Goal: Task Accomplishment & Management: Use online tool/utility

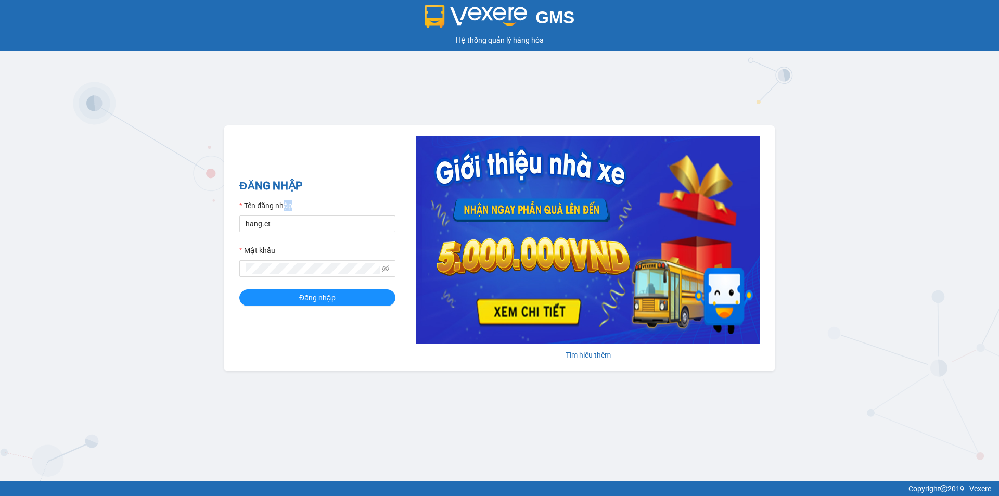
click at [285, 212] on div "Tên đăng nhập" at bounding box center [317, 208] width 156 height 16
click at [285, 224] on input "hang.ct" at bounding box center [317, 223] width 156 height 17
type input "nguyenhoa.ct"
click at [356, 271] on span at bounding box center [317, 268] width 156 height 17
drag, startPoint x: 390, startPoint y: 267, endPoint x: 205, endPoint y: 272, distance: 185.3
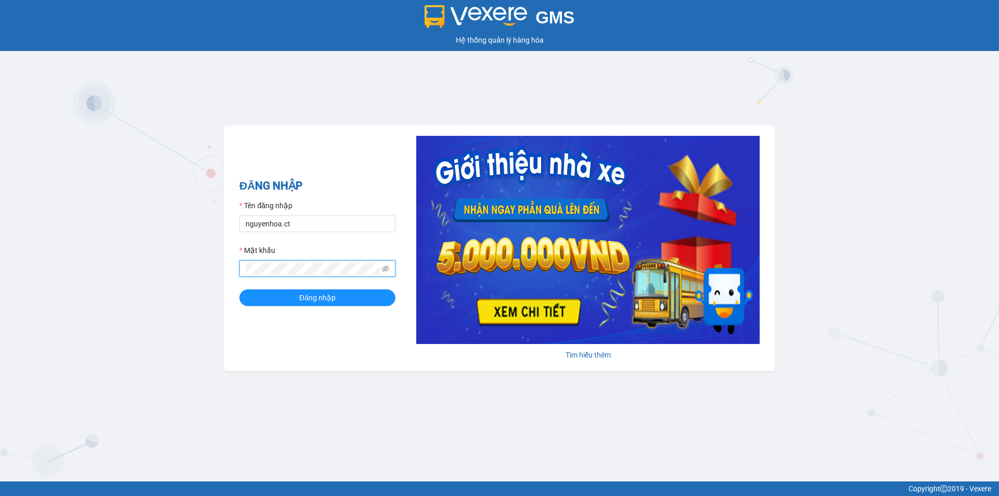
click at [205, 272] on div "GMS Hệ thống quản lý hàng hóa ĐĂNG NHẬP Tên đăng nhập nguyenhoa.ct Mật khẩu Đăn…" at bounding box center [499, 240] width 999 height 481
click at [344, 407] on div "GMS Hệ thống quản lý hàng hóa ĐĂNG NHẬP Tên đăng nhập nguyenhoa.ct Mật khẩu Đăn…" at bounding box center [499, 240] width 999 height 481
click at [387, 267] on icon "eye-invisible" at bounding box center [385, 268] width 7 height 7
click at [330, 300] on span "Đăng nhập" at bounding box center [317, 297] width 36 height 11
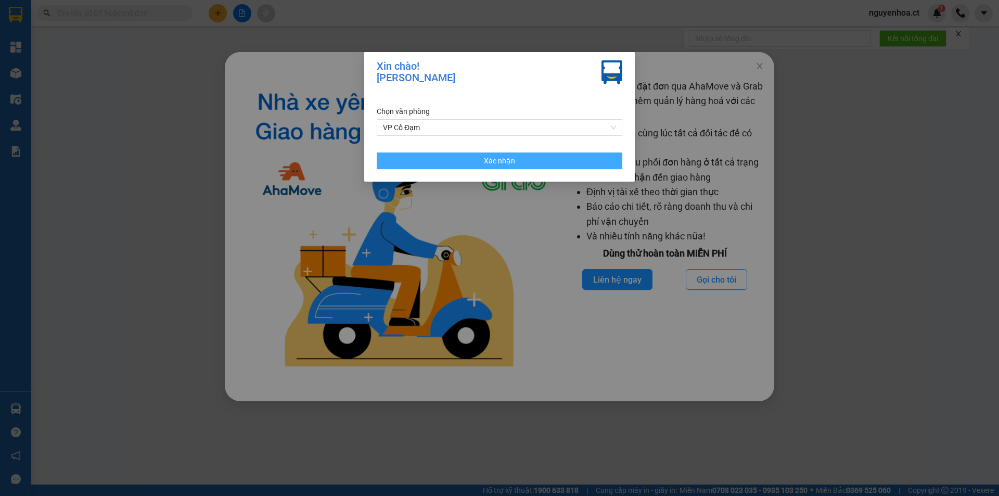
click at [491, 166] on span "Xác nhận" at bounding box center [499, 160] width 31 height 11
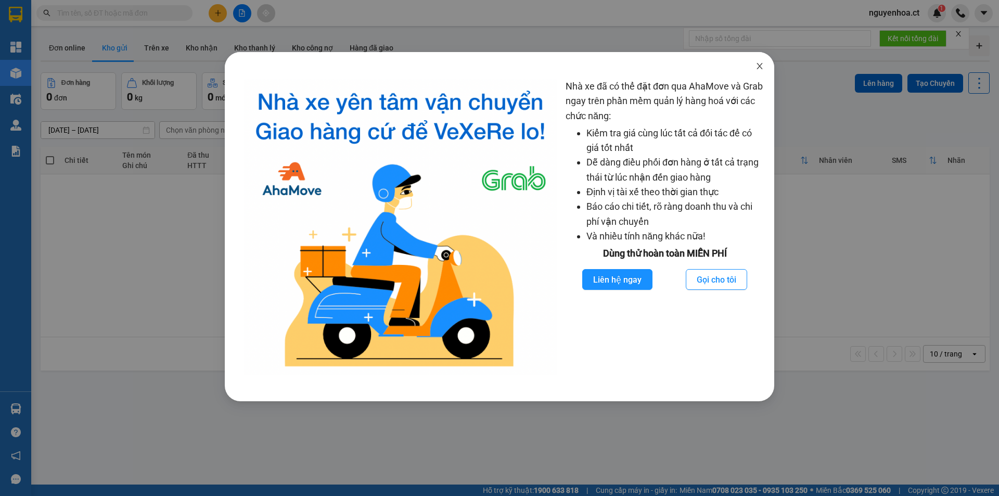
click at [758, 66] on icon "close" at bounding box center [760, 66] width 8 height 8
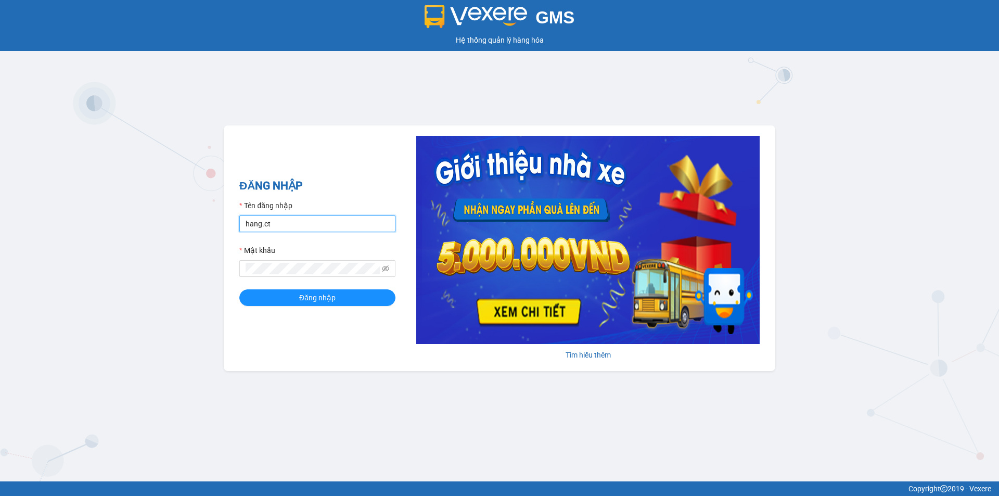
click at [298, 219] on input "hang.ct" at bounding box center [317, 223] width 156 height 17
type input "nguyenhoa.ct"
click at [386, 267] on icon "eye-invisible" at bounding box center [385, 268] width 7 height 6
click at [227, 274] on div "ĐĂNG NHẬP Tên đăng nhập nguyenhoa.ct Mật khẩu Đăng nhập Tìm hiểu thêm" at bounding box center [500, 248] width 552 height 246
click at [288, 296] on button "Đăng nhập" at bounding box center [317, 297] width 156 height 17
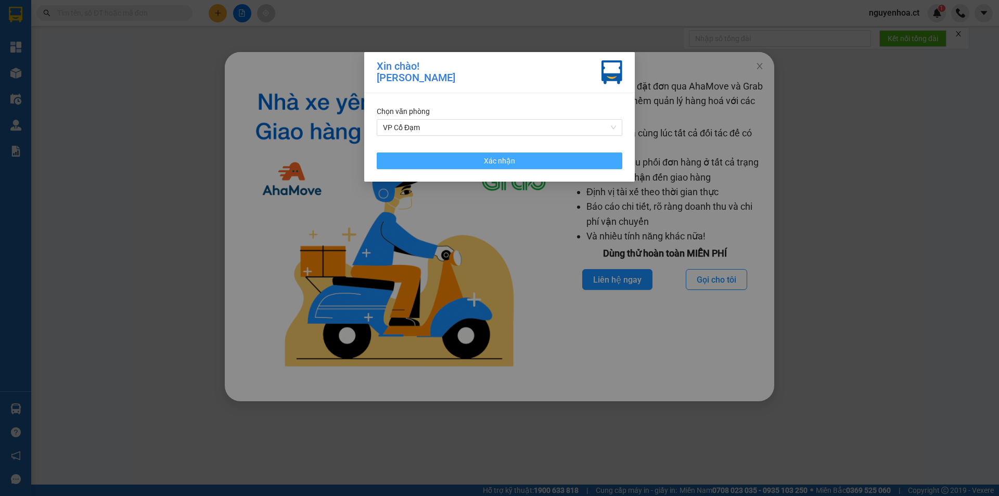
click at [562, 157] on button "Xác nhận" at bounding box center [500, 160] width 246 height 17
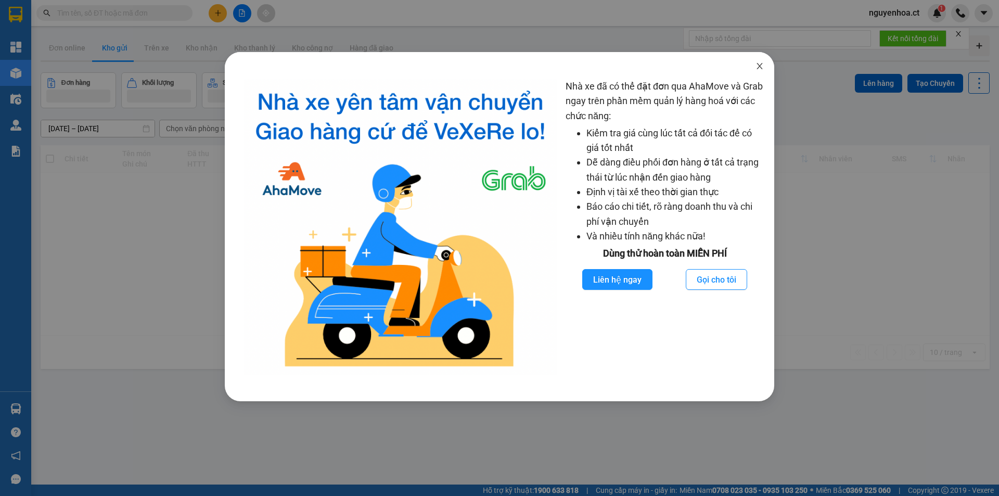
click at [759, 66] on icon "close" at bounding box center [760, 66] width 6 height 6
